Goal: Navigation & Orientation: Find specific page/section

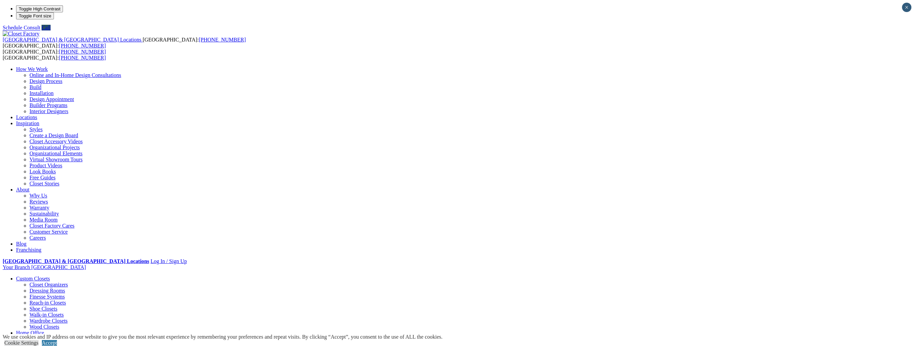
click at [44, 330] on link "Home Office" at bounding box center [30, 333] width 28 height 6
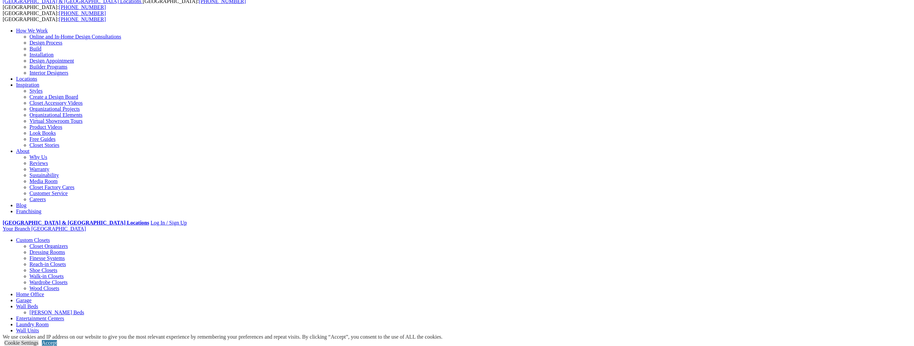
scroll to position [67, 0]
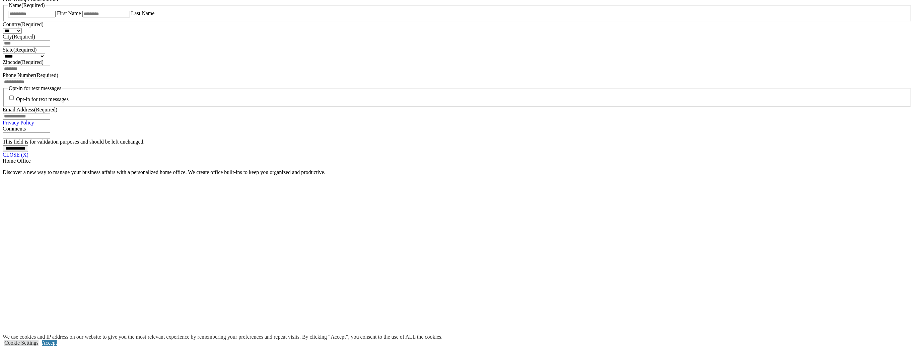
scroll to position [507, 0]
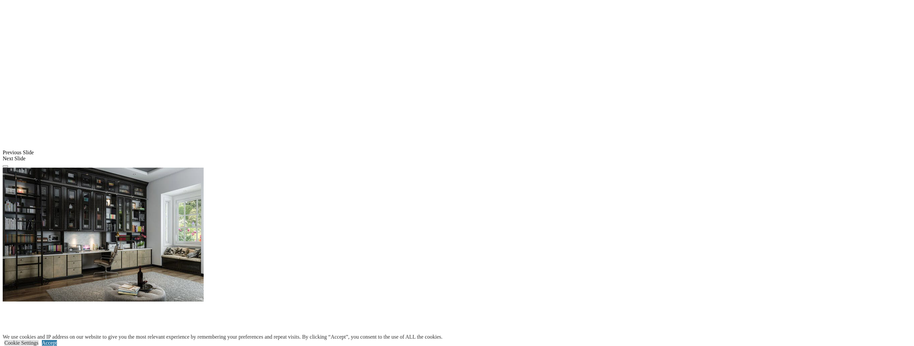
scroll to position [641, 0]
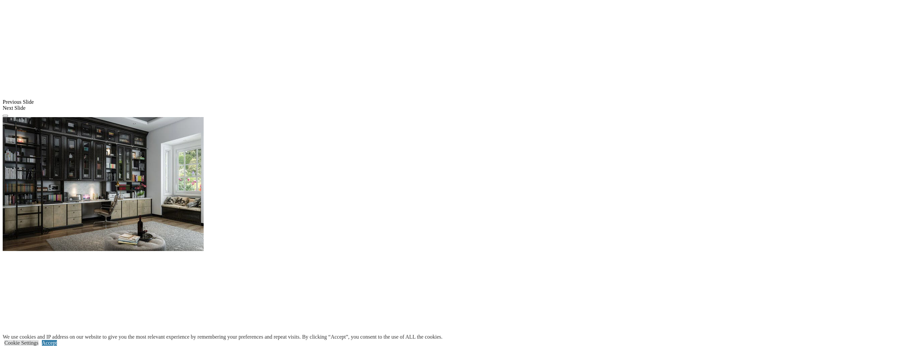
scroll to position [708, 0]
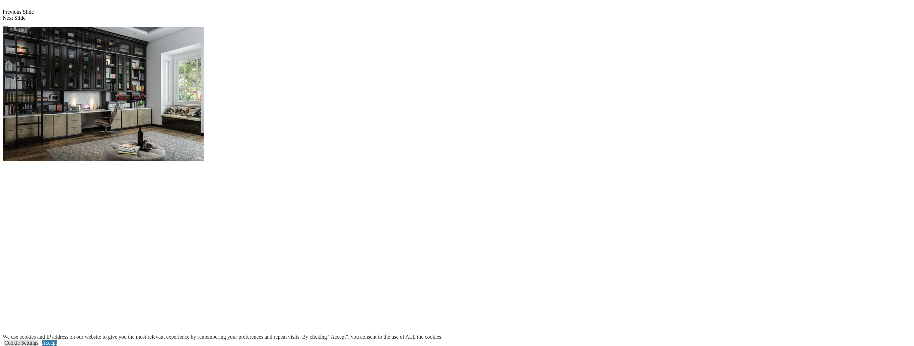
scroll to position [808, 0]
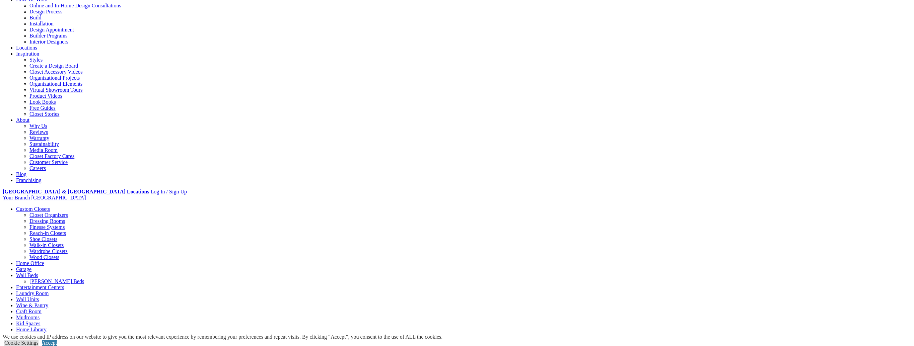
scroll to position [67, 0]
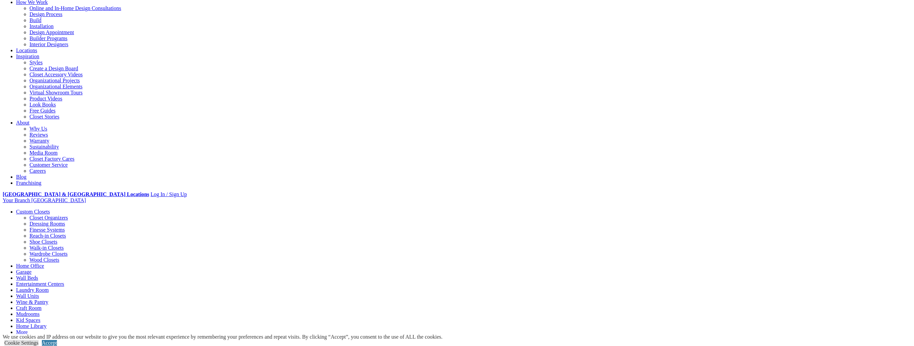
click at [66, 233] on link "Reach-in Closets" at bounding box center [47, 236] width 37 height 6
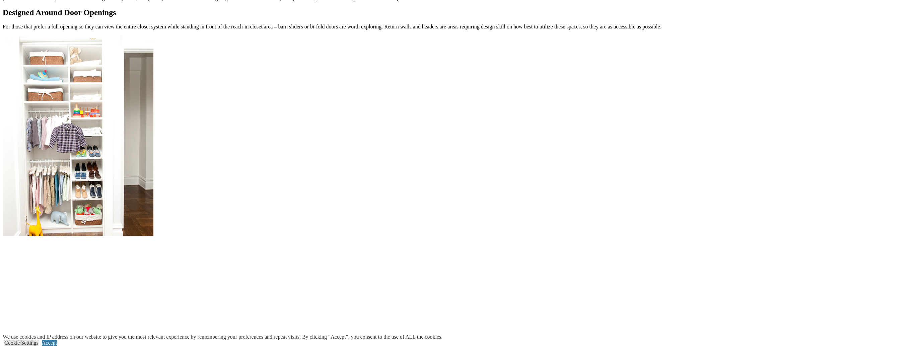
scroll to position [804, 0]
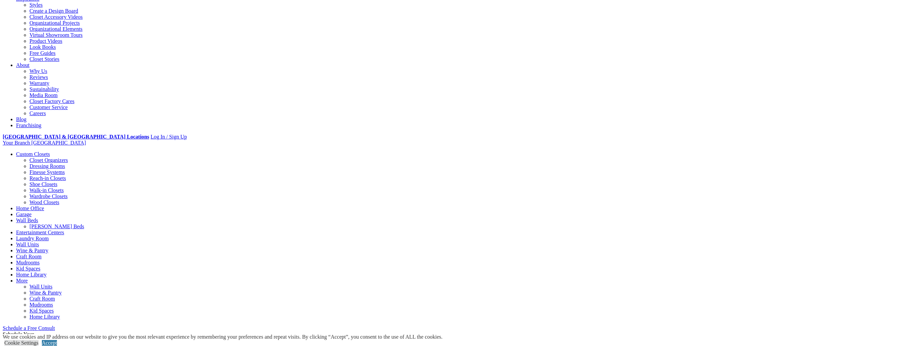
scroll to position [33, 0]
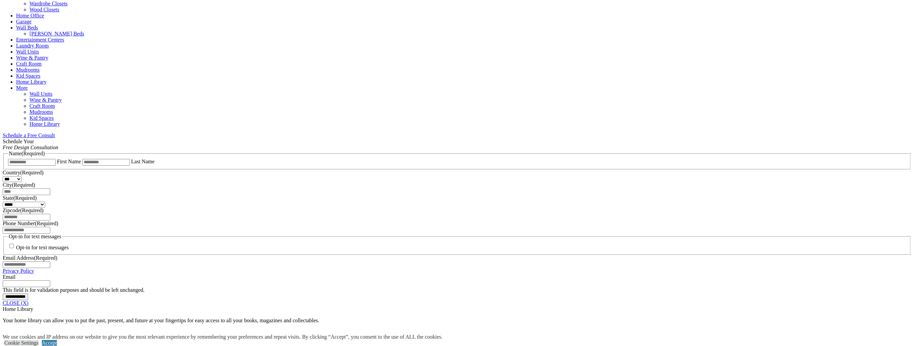
scroll to position [67, 0]
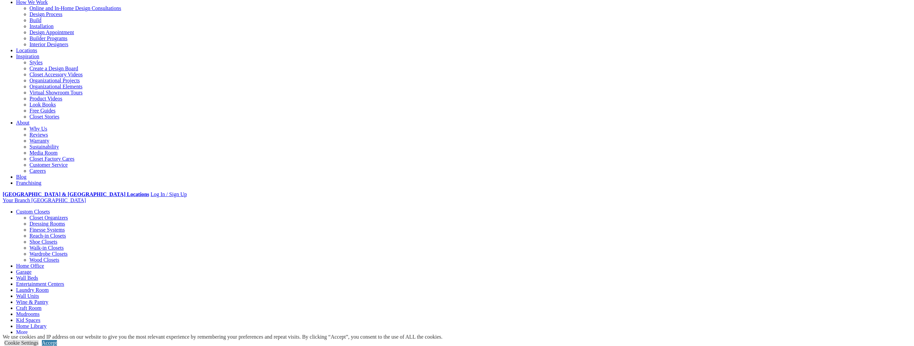
click at [48, 299] on link "Wine & Pantry" at bounding box center [32, 302] width 32 height 6
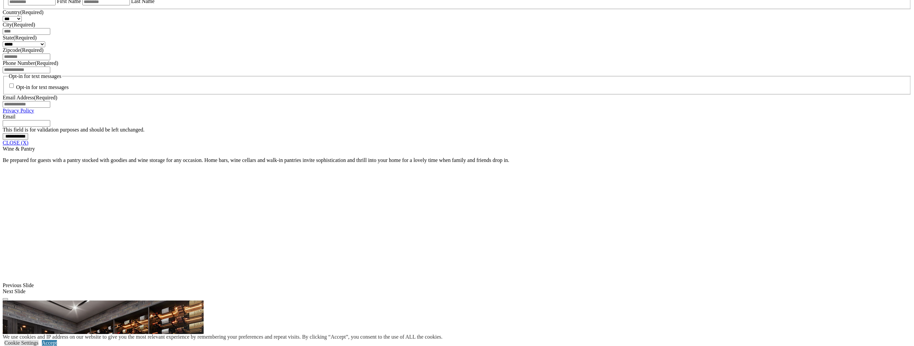
scroll to position [435, 0]
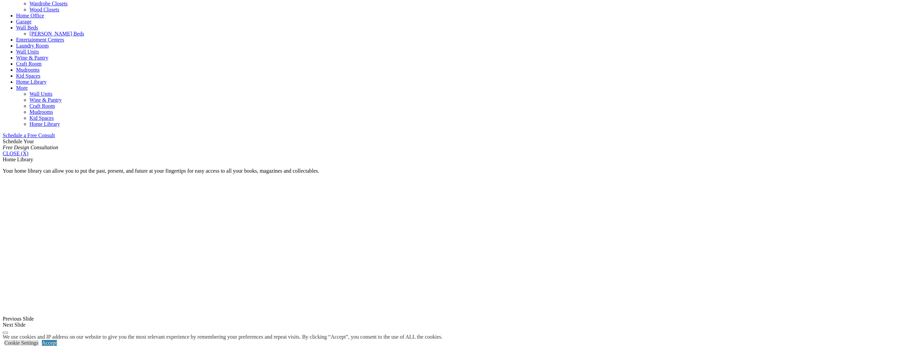
scroll to position [317, 0]
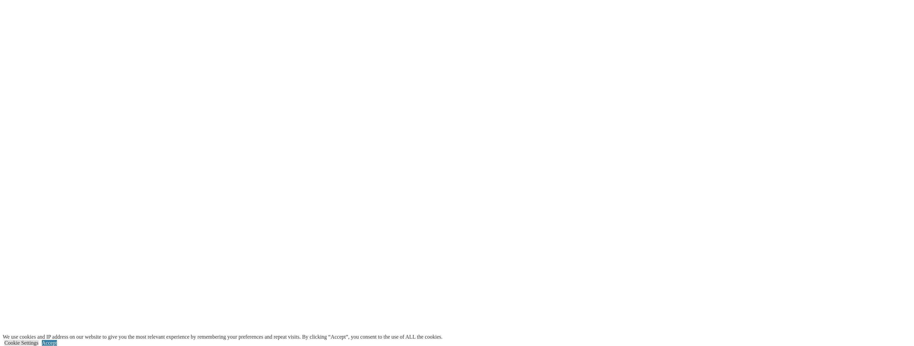
scroll to position [1384, 0]
